Goal: Task Accomplishment & Management: Manage account settings

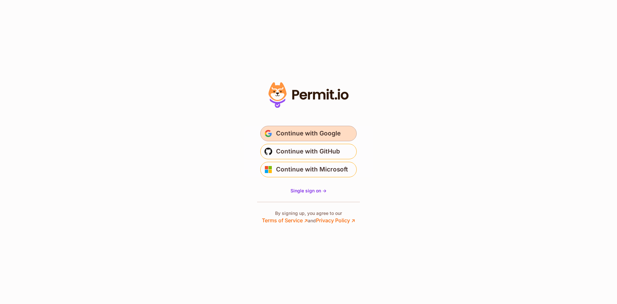
drag, startPoint x: 296, startPoint y: 135, endPoint x: 290, endPoint y: 136, distance: 6.2
click at [292, 136] on span "Continue with Google" at bounding box center [308, 133] width 65 height 10
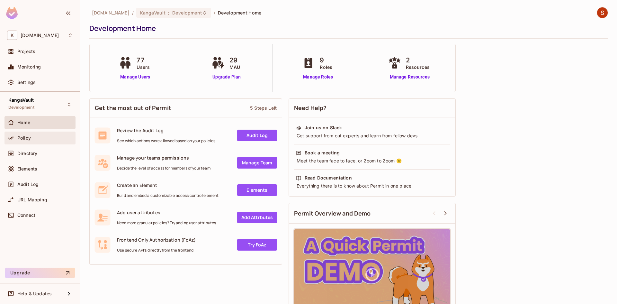
click at [28, 141] on div "Policy" at bounding box center [40, 138] width 66 height 8
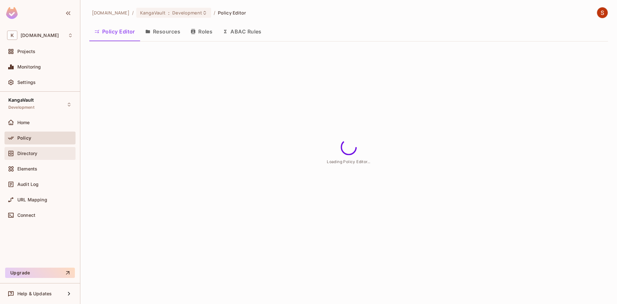
click at [29, 155] on span "Directory" at bounding box center [27, 153] width 20 height 5
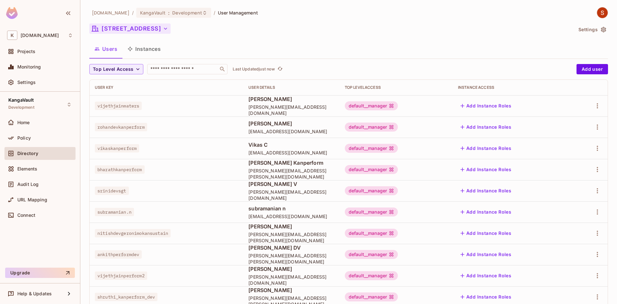
click at [131, 31] on button "111 St Georges Terrace" at bounding box center [129, 28] width 81 height 10
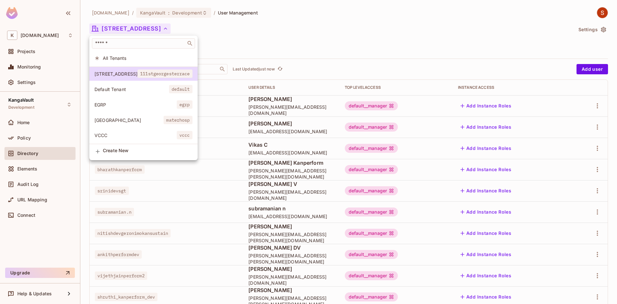
scroll to position [2, 0]
click at [124, 102] on span "EGRP" at bounding box center [136, 105] width 82 height 6
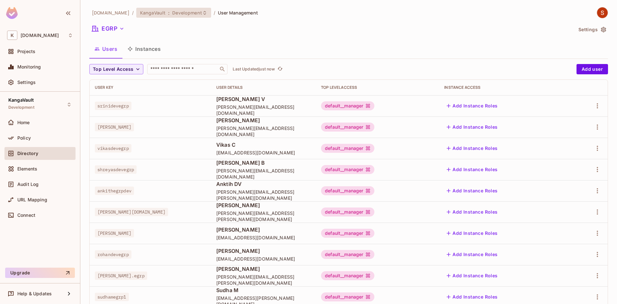
click at [154, 14] on span "KangaVault" at bounding box center [152, 13] width 25 height 6
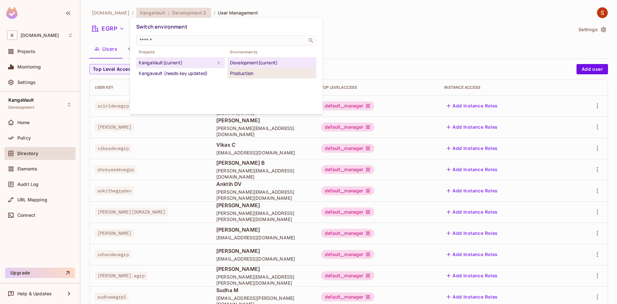
click at [241, 75] on div "Production" at bounding box center [272, 73] width 84 height 8
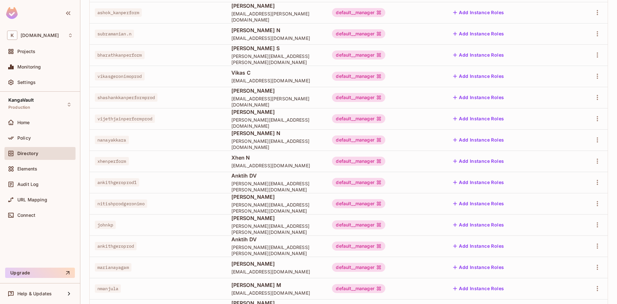
scroll to position [0, 0]
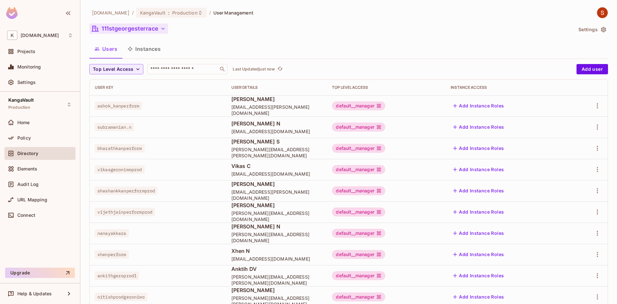
click at [163, 30] on icon "button" at bounding box center [163, 28] width 6 height 6
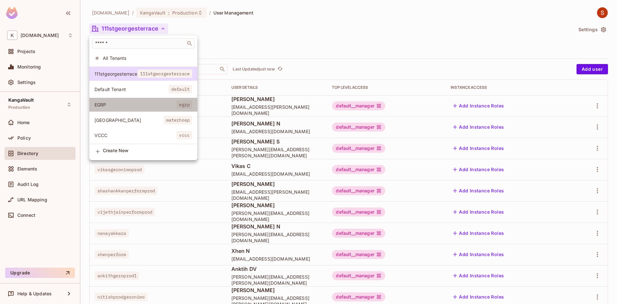
click at [136, 110] on li "EGRP egrp" at bounding box center [143, 105] width 108 height 14
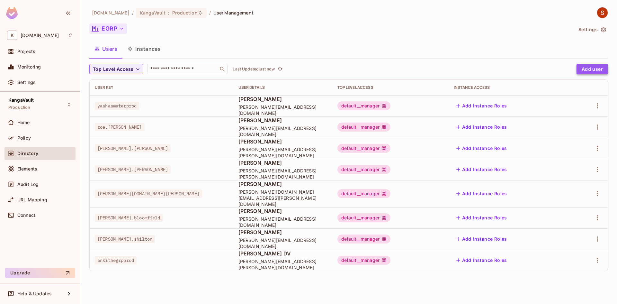
click at [589, 73] on button "Add user" at bounding box center [593, 69] width 32 height 10
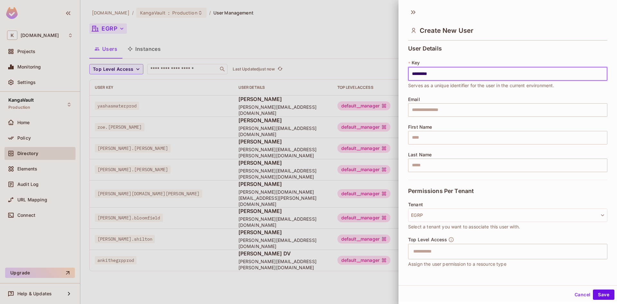
type input "*********"
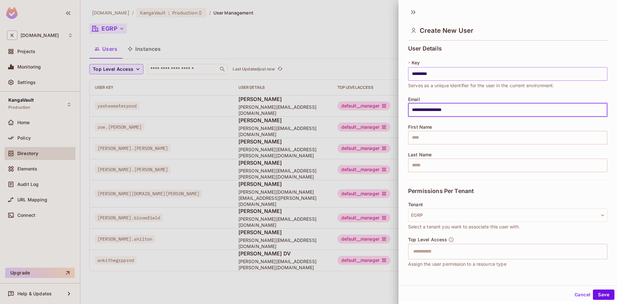
type input "**********"
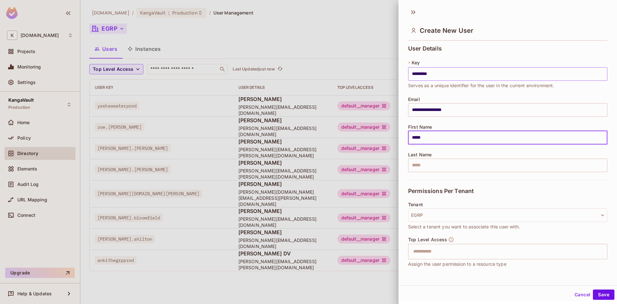
type input "*****"
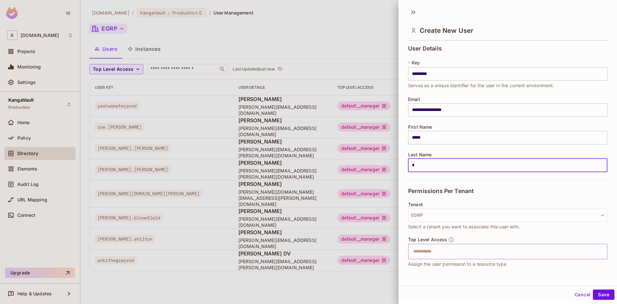
type input "*"
click at [475, 248] on input "text" at bounding box center [502, 251] width 185 height 13
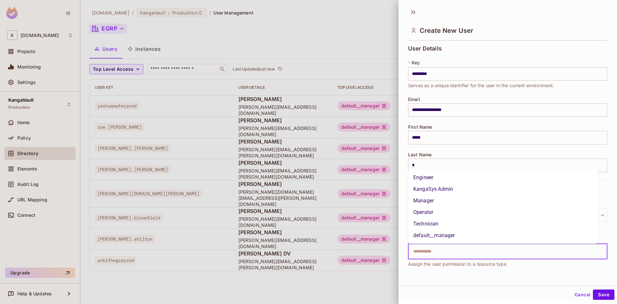
click at [451, 191] on li "KangaSys Admin" at bounding box center [503, 189] width 190 height 12
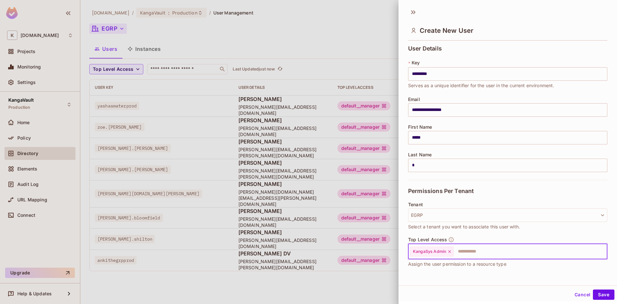
click at [491, 257] on input "text" at bounding box center [524, 251] width 141 height 13
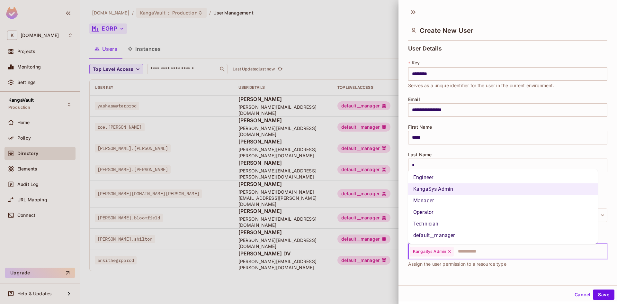
click at [471, 236] on li "default__manager" at bounding box center [503, 236] width 190 height 12
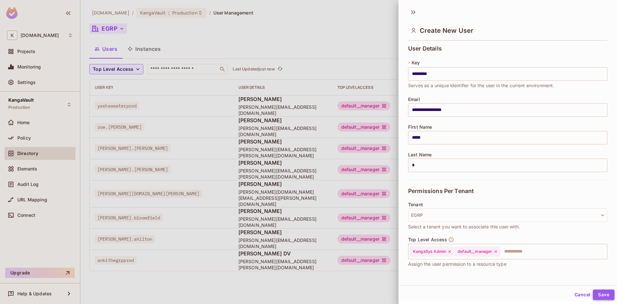
click at [593, 291] on button "Save" at bounding box center [604, 294] width 22 height 10
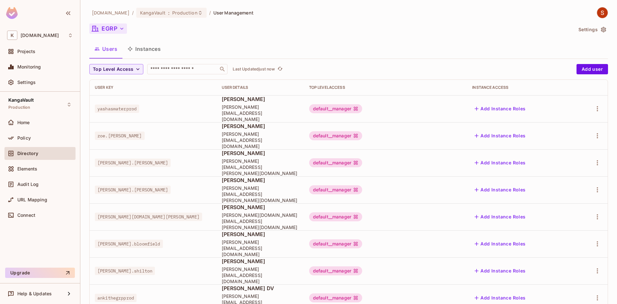
click at [144, 52] on button "Instances" at bounding box center [143, 49] width 43 height 16
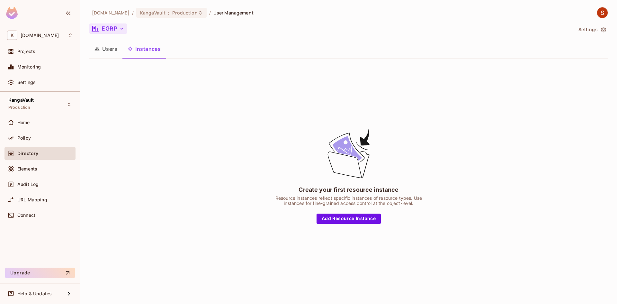
click at [105, 54] on button "Users" at bounding box center [105, 49] width 33 height 16
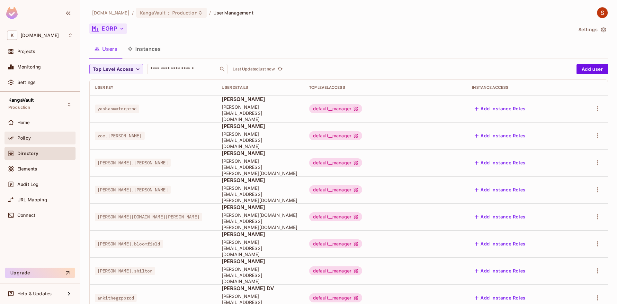
click at [30, 138] on span "Policy" at bounding box center [24, 137] width 14 height 5
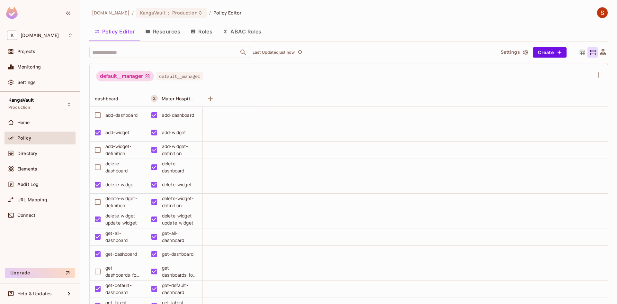
click at [32, 137] on div "Policy" at bounding box center [45, 137] width 56 height 5
click at [23, 167] on span "Elements" at bounding box center [27, 168] width 20 height 5
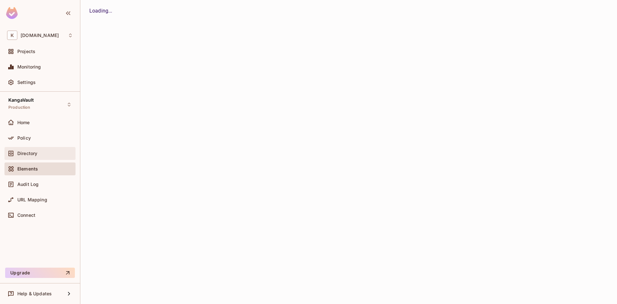
click at [22, 156] on div "Directory" at bounding box center [40, 153] width 66 height 8
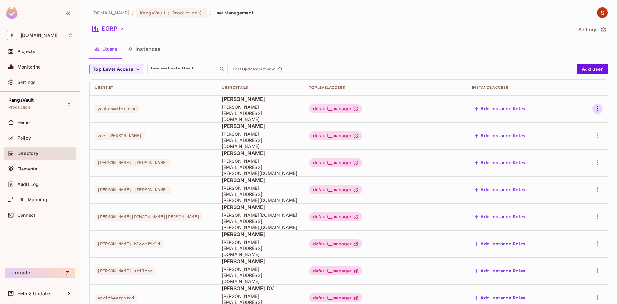
click at [602, 104] on button "button" at bounding box center [597, 109] width 10 height 10
click at [594, 116] on li "Edit" at bounding box center [569, 120] width 57 height 14
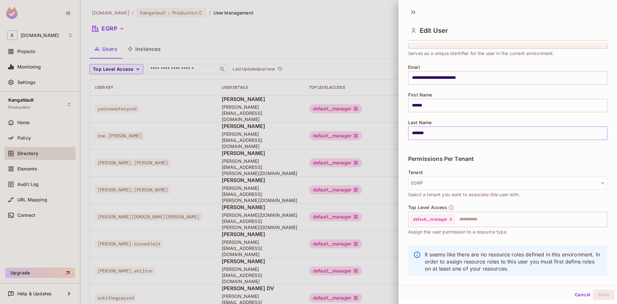
scroll to position [44, 0]
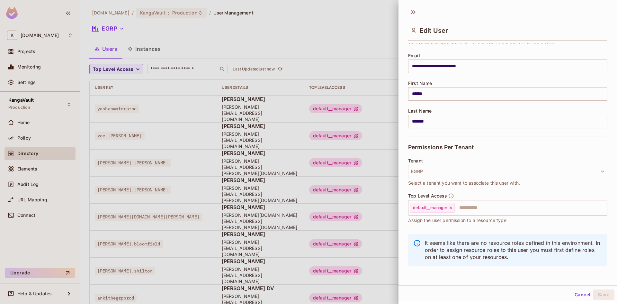
click at [578, 291] on button "Cancel" at bounding box center [582, 294] width 21 height 10
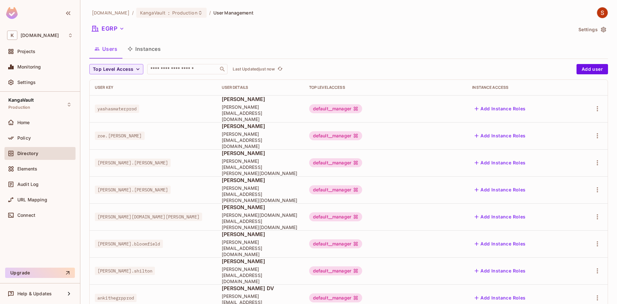
click at [573, 261] on li "Edit" at bounding box center [569, 261] width 57 height 14
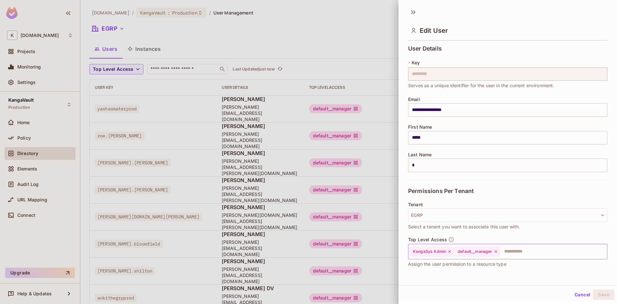
click at [452, 252] on icon at bounding box center [449, 251] width 5 height 5
click at [602, 287] on div "Cancel Save" at bounding box center [508, 294] width 219 height 15
click at [601, 292] on button "Save" at bounding box center [604, 294] width 22 height 10
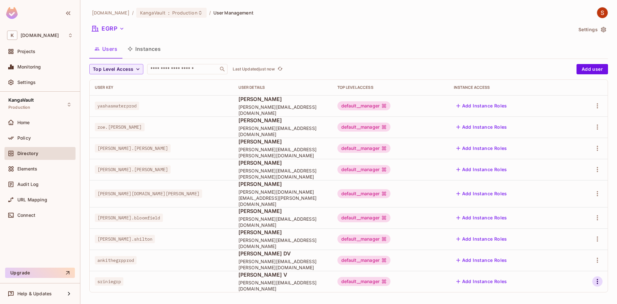
click at [599, 277] on icon "button" at bounding box center [598, 281] width 8 height 8
click at [584, 264] on li "Edit" at bounding box center [569, 261] width 57 height 14
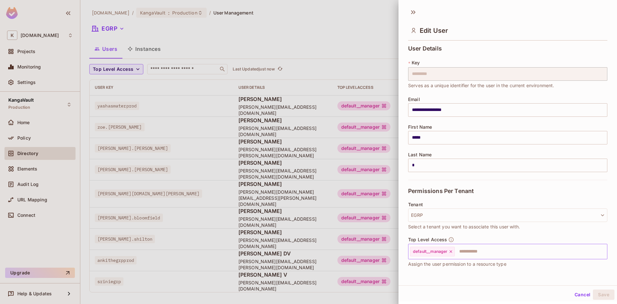
click at [521, 250] on input "text" at bounding box center [526, 251] width 140 height 13
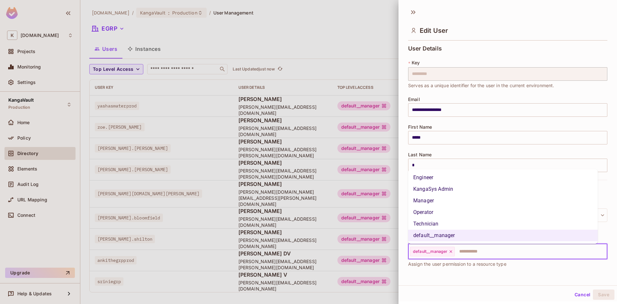
click at [438, 186] on li "KangaSys Admin" at bounding box center [503, 189] width 190 height 12
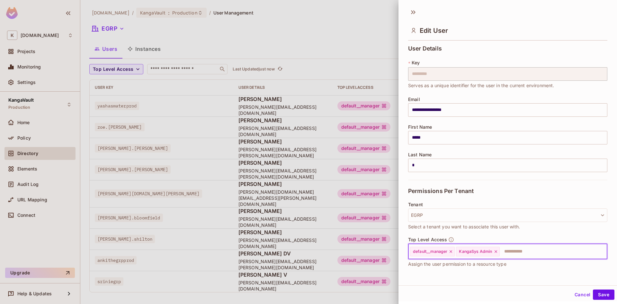
drag, startPoint x: 475, startPoint y: 254, endPoint x: 474, endPoint y: 250, distance: 3.9
click at [475, 254] on span "KangaSys Admin" at bounding box center [475, 251] width 33 height 5
click at [593, 292] on button "Save" at bounding box center [604, 294] width 22 height 10
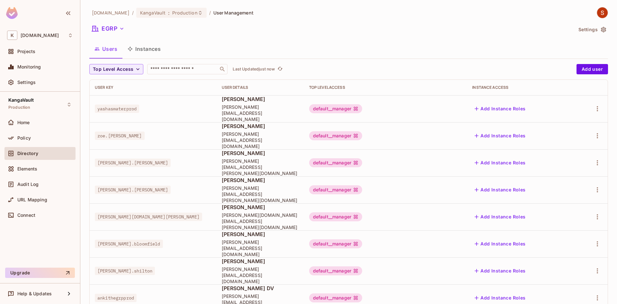
click at [584, 264] on li "Edit" at bounding box center [569, 261] width 57 height 14
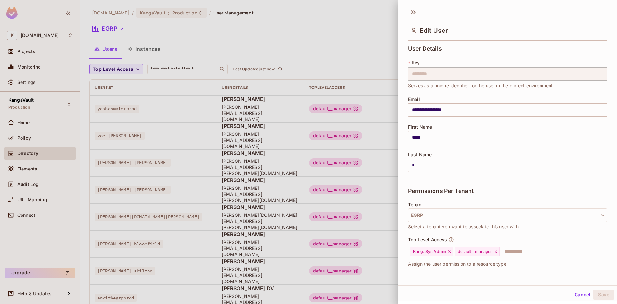
click at [578, 298] on button "Cancel" at bounding box center [582, 294] width 21 height 10
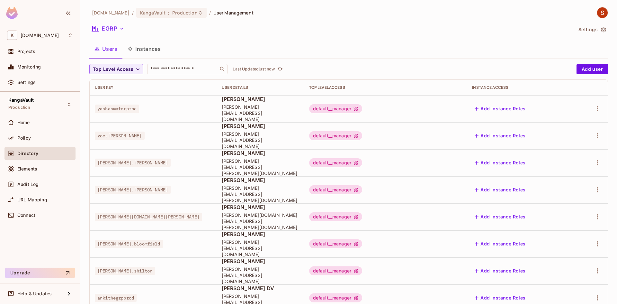
click at [562, 264] on span "Edit" at bounding box center [563, 261] width 13 height 10
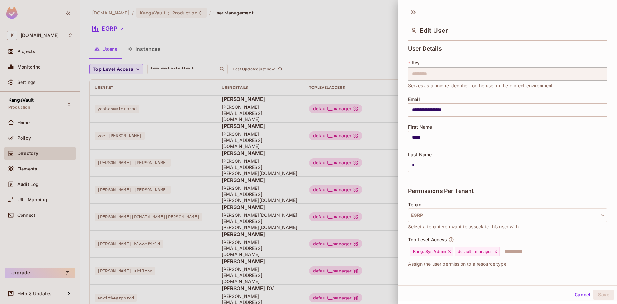
click at [496, 253] on icon at bounding box center [496, 251] width 5 height 5
click at [451, 252] on icon at bounding box center [449, 251] width 5 height 5
click at [597, 292] on button "Save" at bounding box center [604, 294] width 22 height 10
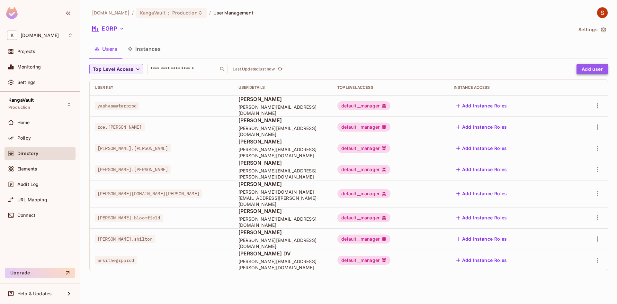
click at [588, 73] on button "Add user" at bounding box center [593, 69] width 32 height 10
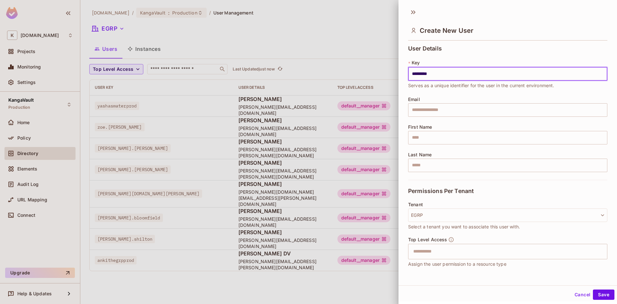
type input "*********"
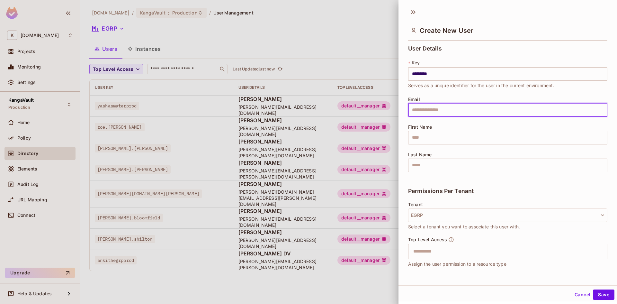
type input "*"
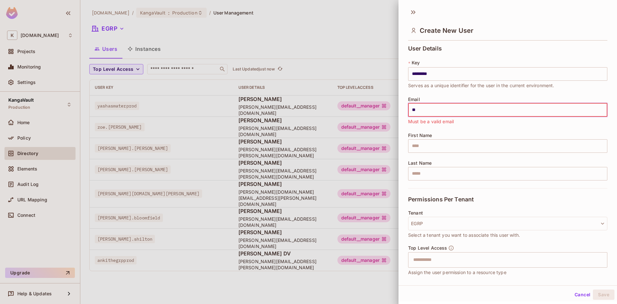
type input "**"
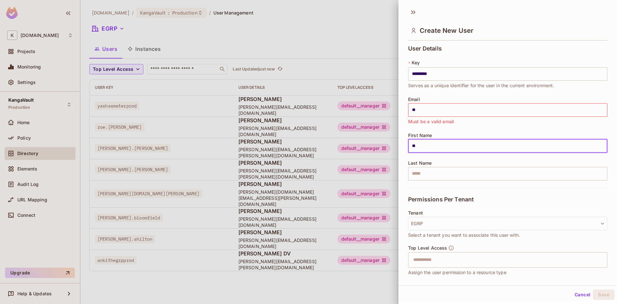
type input "*****"
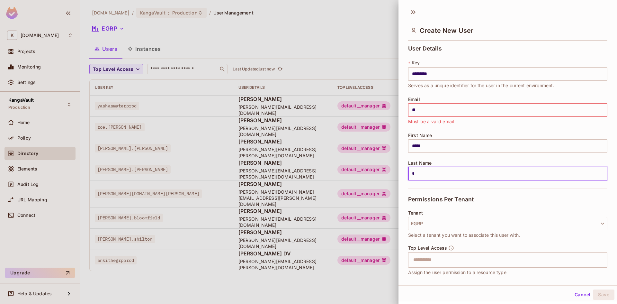
type input "*"
click at [439, 264] on input "text" at bounding box center [502, 259] width 185 height 13
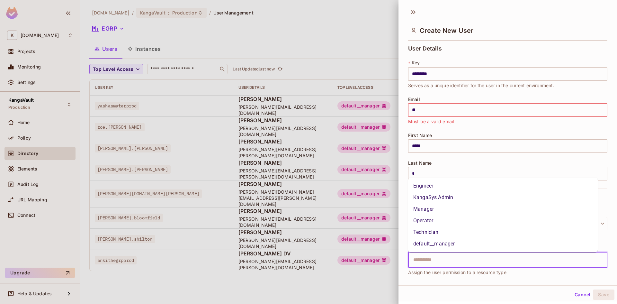
drag, startPoint x: 439, startPoint y: 199, endPoint x: 441, endPoint y: 216, distance: 17.8
click at [439, 198] on li "KangaSys Admin" at bounding box center [503, 198] width 190 height 12
click at [474, 260] on input "text" at bounding box center [524, 259] width 141 height 13
click at [468, 245] on li "default__manager" at bounding box center [503, 244] width 190 height 12
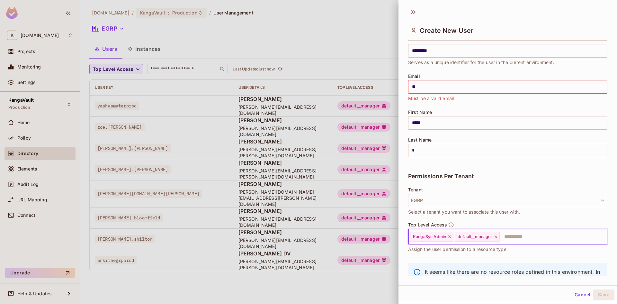
scroll to position [52, 0]
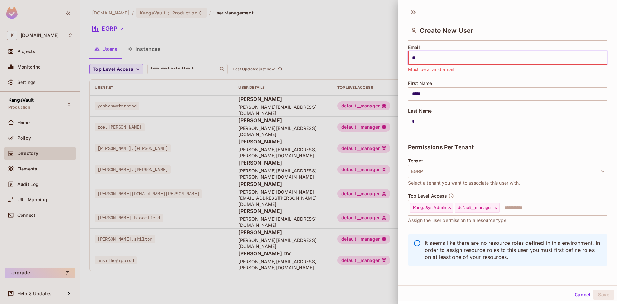
drag, startPoint x: 437, startPoint y: 56, endPoint x: 329, endPoint y: 69, distance: 109.1
click at [329, 69] on div "Create New User User Details * Key ********* ​ Serves as a unique identifier fo…" at bounding box center [308, 152] width 617 height 304
type input "**********"
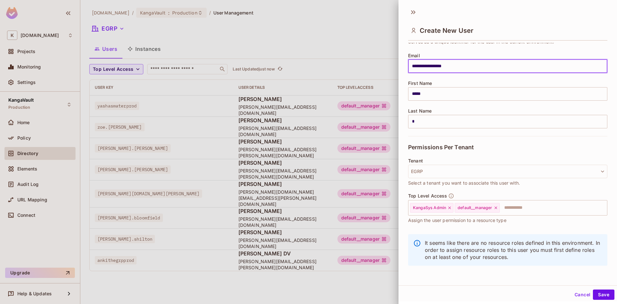
scroll to position [44, 0]
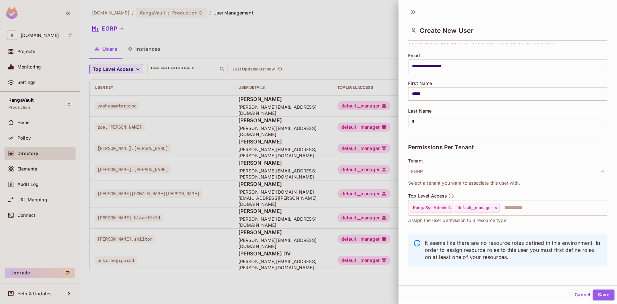
click at [597, 292] on button "Save" at bounding box center [604, 294] width 22 height 10
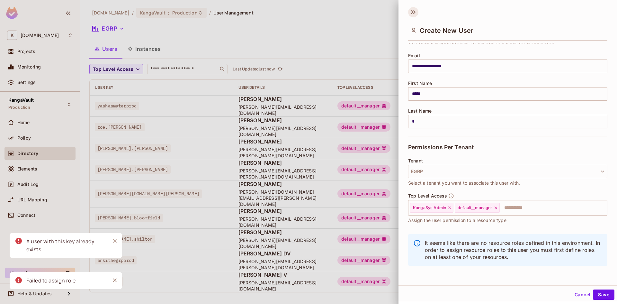
click at [413, 9] on icon at bounding box center [413, 12] width 10 height 10
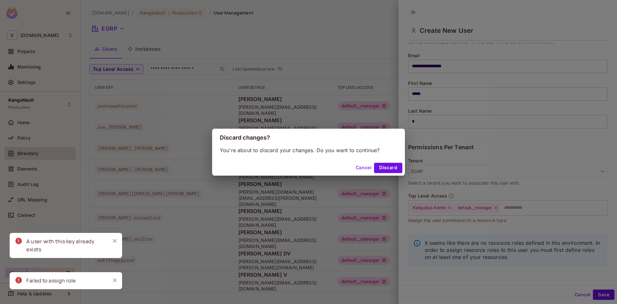
click at [367, 168] on button "Cancel" at bounding box center [363, 168] width 21 height 10
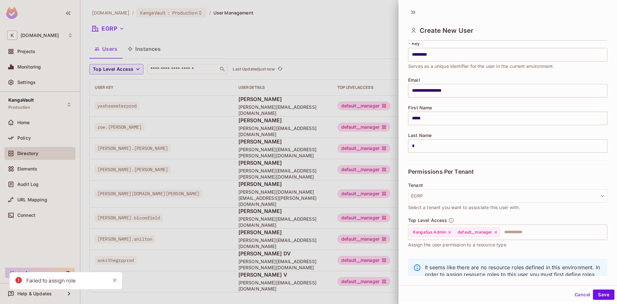
scroll to position [0, 0]
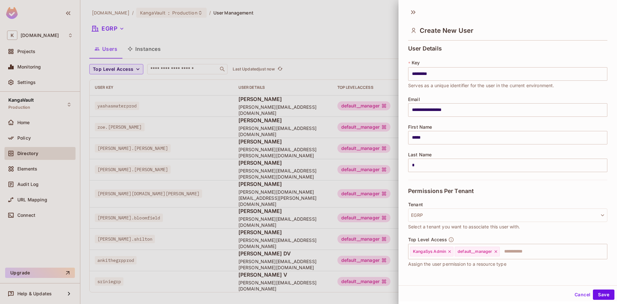
click at [407, 10] on div "Create New User" at bounding box center [508, 25] width 219 height 36
click at [409, 12] on icon at bounding box center [413, 12] width 10 height 10
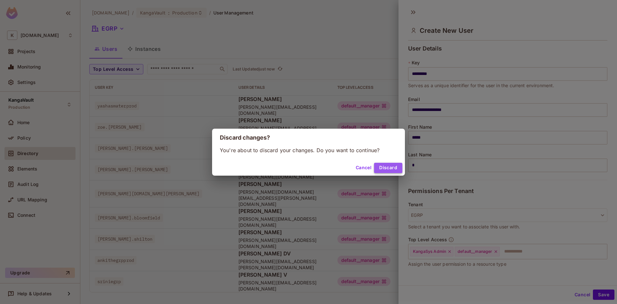
click at [388, 172] on button "Discard" at bounding box center [388, 168] width 28 height 10
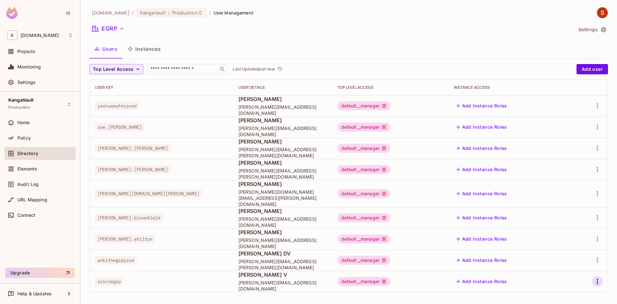
click at [595, 277] on icon "button" at bounding box center [598, 281] width 8 height 8
click at [575, 257] on li "Edit" at bounding box center [569, 261] width 57 height 14
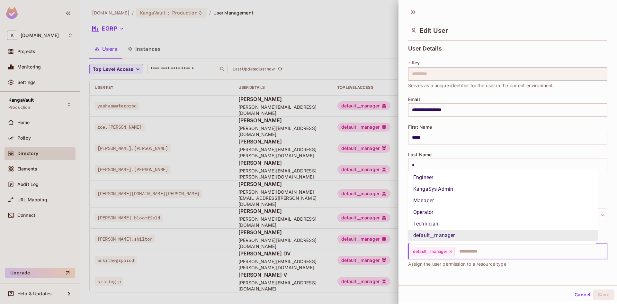
click at [479, 252] on input "text" at bounding box center [526, 251] width 140 height 13
click at [446, 187] on li "KangaSys Admin" at bounding box center [503, 189] width 190 height 12
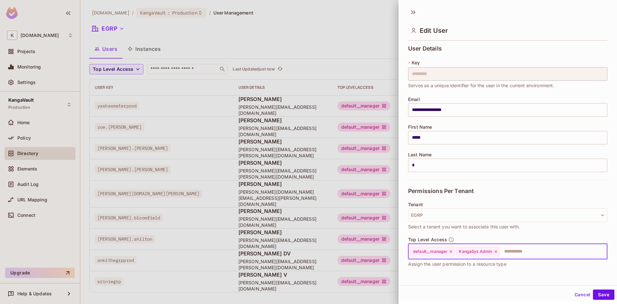
drag, startPoint x: 474, startPoint y: 248, endPoint x: 412, endPoint y: 259, distance: 62.4
click at [412, 259] on div "default__manager KangaSys Admin ​" at bounding box center [507, 251] width 199 height 15
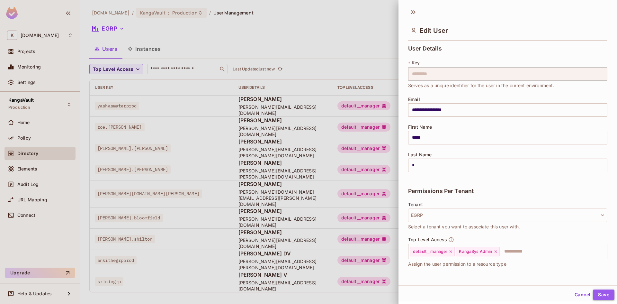
click at [598, 293] on button "Save" at bounding box center [604, 294] width 22 height 10
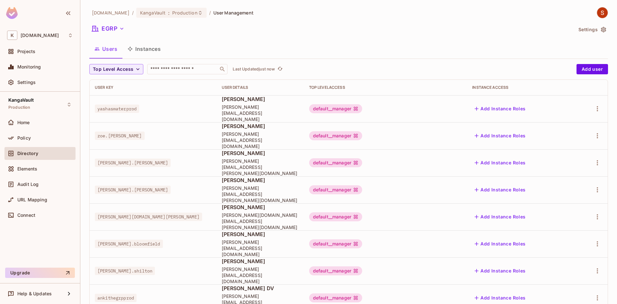
click at [580, 263] on li "Edit" at bounding box center [569, 261] width 57 height 14
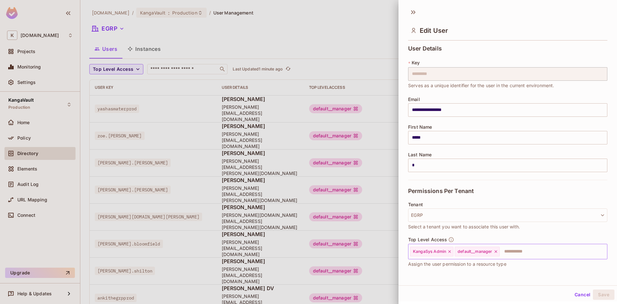
click at [450, 251] on icon at bounding box center [449, 251] width 3 height 3
click at [600, 292] on button "Save" at bounding box center [604, 294] width 22 height 10
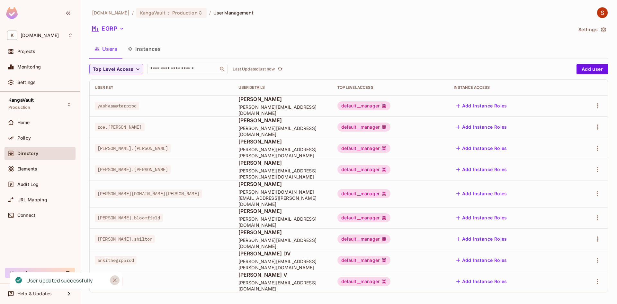
click at [116, 280] on icon "Close" at bounding box center [115, 280] width 6 height 6
